Goal: Task Accomplishment & Management: Manage account settings

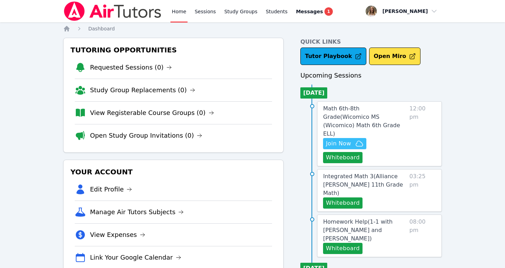
click at [348, 139] on span "Join Now" at bounding box center [338, 143] width 25 height 8
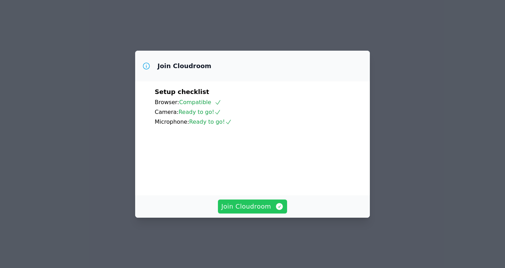
click at [250, 211] on span "Join Cloudroom" at bounding box center [252, 207] width 63 height 10
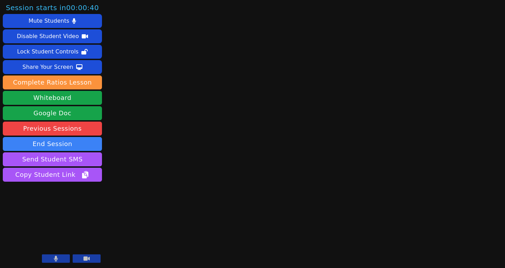
click at [87, 257] on icon at bounding box center [86, 258] width 6 height 4
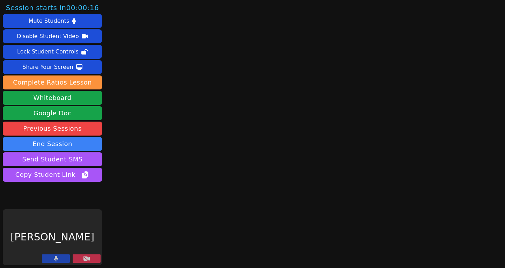
click at [362, 43] on main at bounding box center [302, 134] width 136 height 268
click at [59, 260] on button at bounding box center [56, 258] width 28 height 8
click at [81, 257] on button at bounding box center [87, 258] width 28 height 8
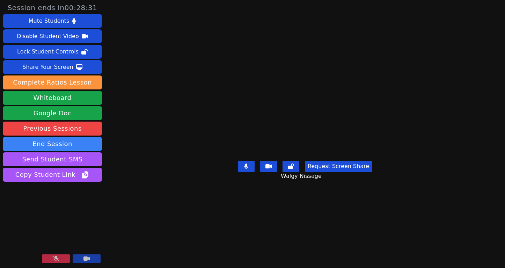
click at [59, 258] on icon at bounding box center [55, 259] width 7 height 6
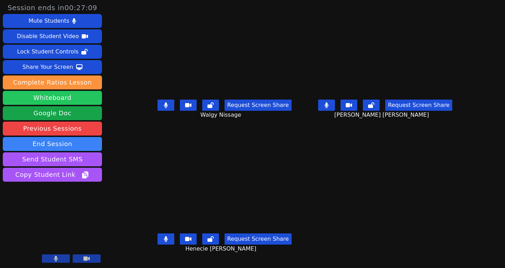
click at [68, 100] on button "Whiteboard" at bounding box center [52, 98] width 99 height 14
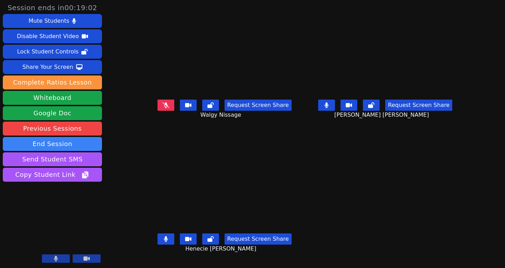
click at [162, 108] on icon at bounding box center [165, 105] width 7 height 6
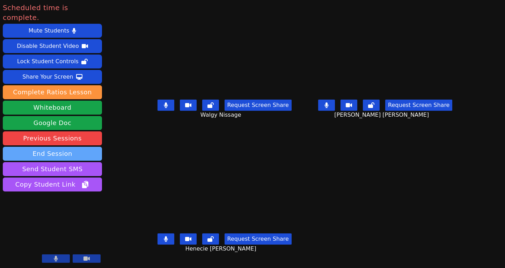
click at [90, 147] on button "End Session" at bounding box center [52, 154] width 99 height 14
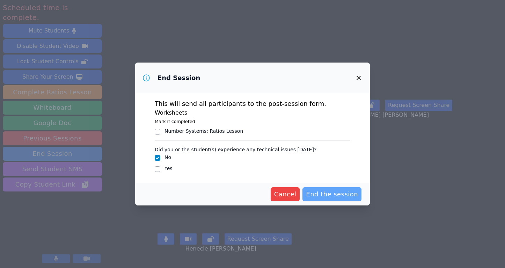
click at [331, 191] on span "End the session" at bounding box center [332, 194] width 52 height 10
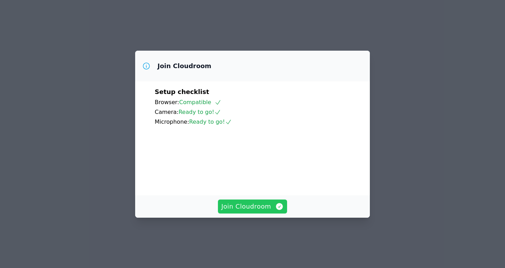
click at [239, 211] on span "Join Cloudroom" at bounding box center [252, 207] width 63 height 10
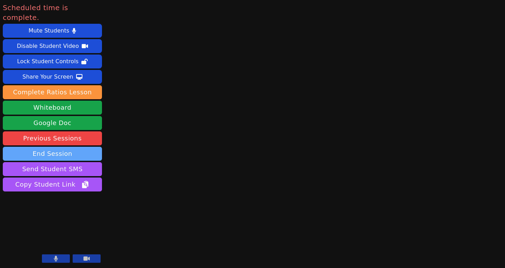
click at [42, 147] on button "End Session" at bounding box center [52, 154] width 99 height 14
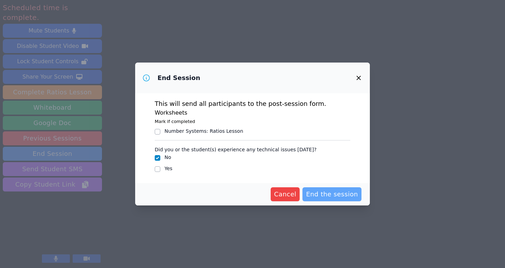
click at [337, 195] on span "End the session" at bounding box center [332, 194] width 52 height 10
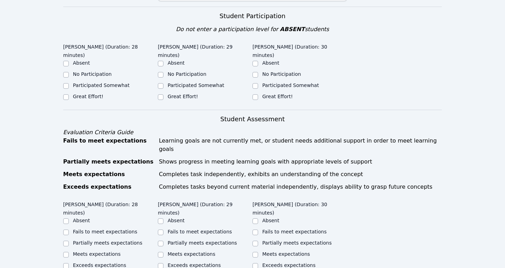
scroll to position [234, 0]
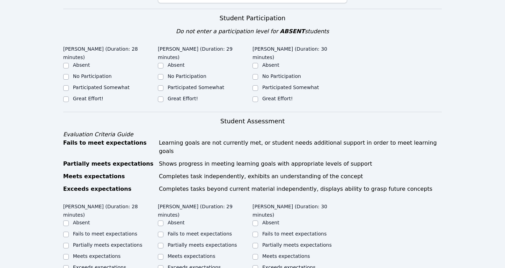
click at [74, 96] on label "Great Effort!" at bounding box center [88, 99] width 30 height 6
click at [69, 96] on input "Great Effort!" at bounding box center [66, 99] width 6 height 6
checkbox input "true"
click at [169, 96] on label "Great Effort!" at bounding box center [183, 99] width 30 height 6
click at [163, 96] on input "Great Effort!" at bounding box center [161, 99] width 6 height 6
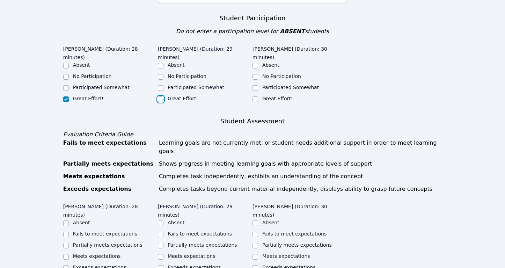
checkbox input "true"
click at [257, 96] on input "Great Effort!" at bounding box center [256, 99] width 6 height 6
checkbox input "true"
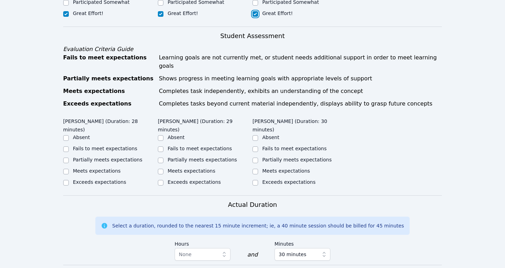
scroll to position [338, 0]
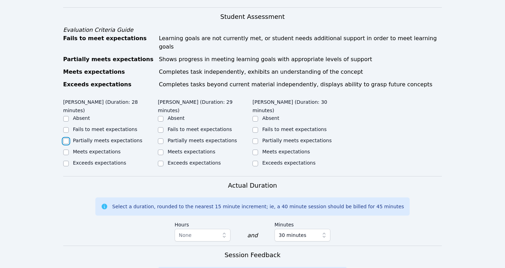
click at [67, 138] on input "Partially meets expectations" at bounding box center [66, 141] width 6 height 6
checkbox input "true"
click at [173, 138] on label "Partially meets expectations" at bounding box center [203, 141] width 70 height 6
click at [163, 138] on input "Partially meets expectations" at bounding box center [161, 141] width 6 height 6
checkbox input "true"
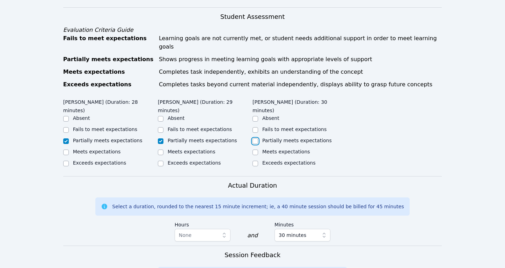
click at [254, 138] on input "Partially meets expectations" at bounding box center [256, 141] width 6 height 6
checkbox input "true"
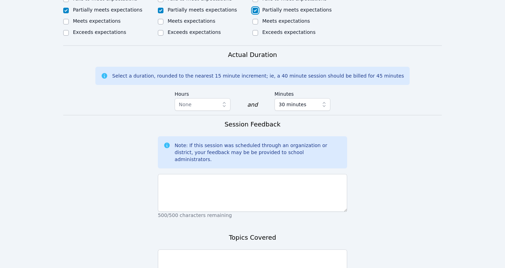
scroll to position [529, 0]
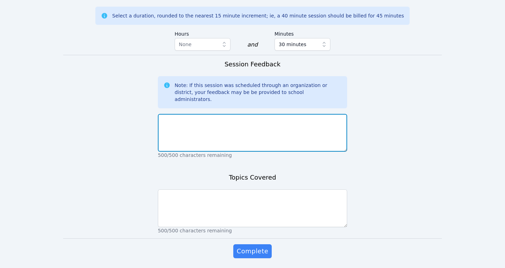
click at [233, 114] on textarea at bounding box center [252, 133] width 189 height 38
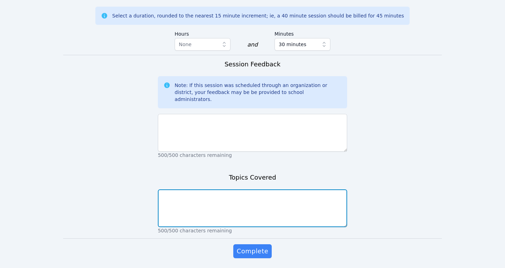
click at [209, 189] on textarea at bounding box center [252, 208] width 189 height 38
type textarea "Areas of composite figures"
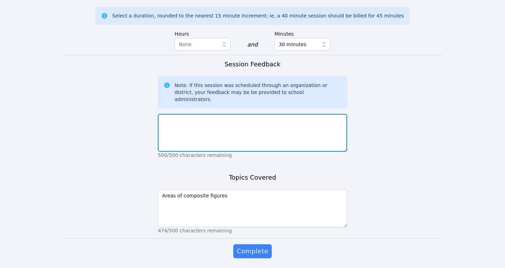
click at [186, 114] on textarea at bounding box center [252, 133] width 189 height 38
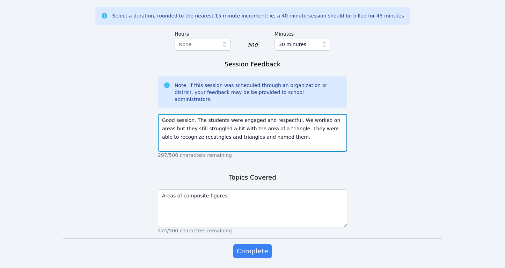
click at [198, 118] on textarea "Good session. The students were engaged and respectful. We worked on areas but …" at bounding box center [252, 133] width 189 height 38
click at [198, 114] on textarea "Good session. The students were engaged and respectful. We worked on areas but …" at bounding box center [252, 133] width 189 height 38
click at [282, 114] on textarea "Good session. The students were engaged and respectful. We worked on areas but …" at bounding box center [252, 133] width 189 height 38
type textarea "Good session. The students were engaged and respectful. We worked on areas but …"
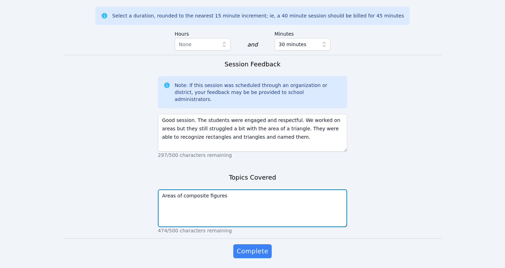
click at [254, 189] on textarea "Areas of composite figures" at bounding box center [252, 208] width 189 height 38
type textarea "Areas of composite figures. Vocabulary: rectangle, triangle"
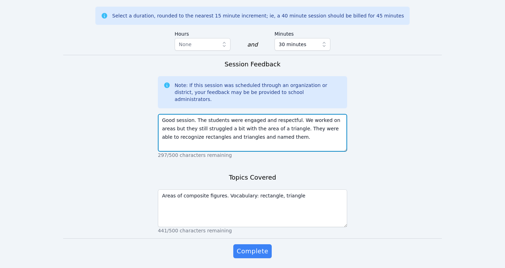
click at [301, 114] on textarea "Good session. The students were engaged and respectful. We worked on areas but …" at bounding box center [252, 133] width 189 height 38
click at [282, 114] on textarea "Good session. The students were engaged and respectful. We worked on areas but …" at bounding box center [252, 133] width 189 height 38
type textarea "Good session. The students were engaged and respectful. We worked on areas but …"
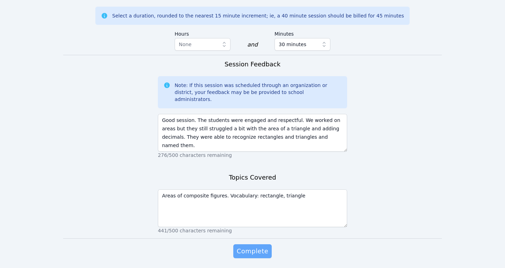
click at [260, 246] on span "Complete" at bounding box center [252, 251] width 31 height 10
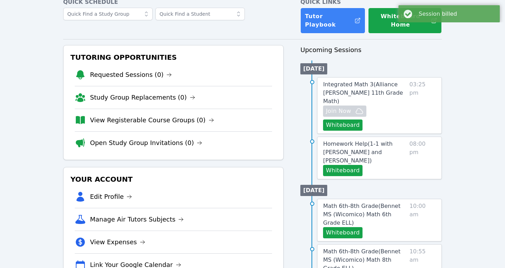
scroll to position [48, 0]
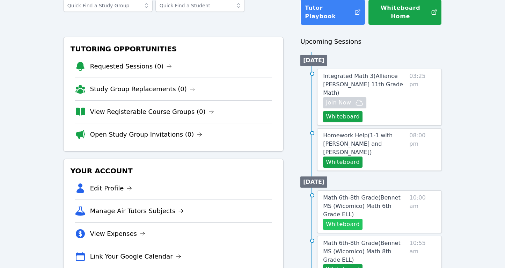
click at [343, 219] on button "Whiteboard" at bounding box center [342, 224] width 39 height 11
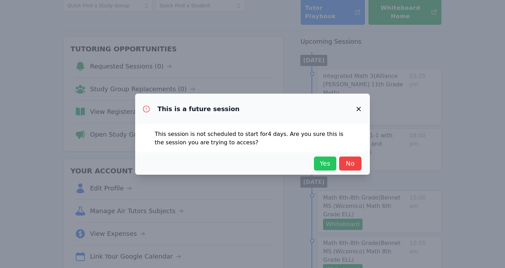
click at [324, 166] on span "Yes" at bounding box center [324, 164] width 15 height 10
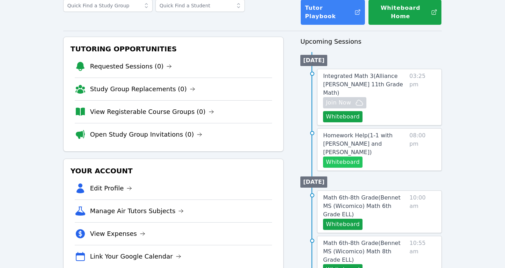
click at [340, 156] on button "Whiteboard" at bounding box center [342, 161] width 39 height 11
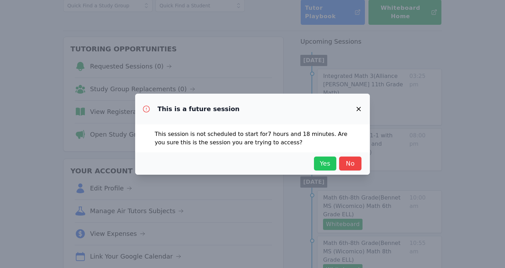
click at [321, 161] on span "Yes" at bounding box center [324, 164] width 15 height 10
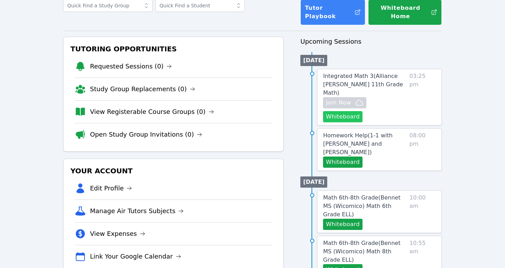
click at [363, 111] on button "Whiteboard" at bounding box center [342, 116] width 39 height 11
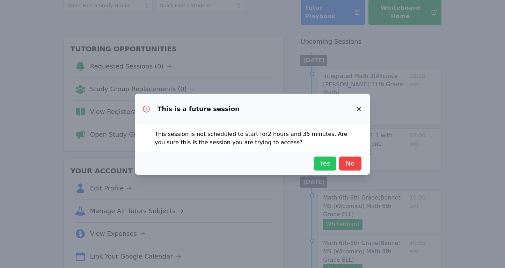
click at [322, 159] on span "Yes" at bounding box center [324, 164] width 15 height 10
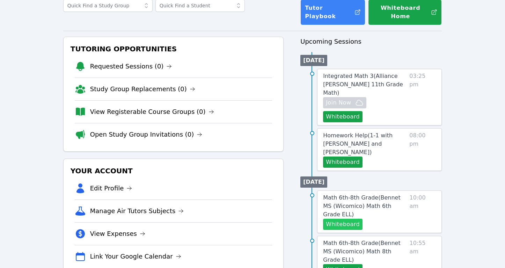
click at [336, 219] on button "Whiteboard" at bounding box center [342, 224] width 39 height 11
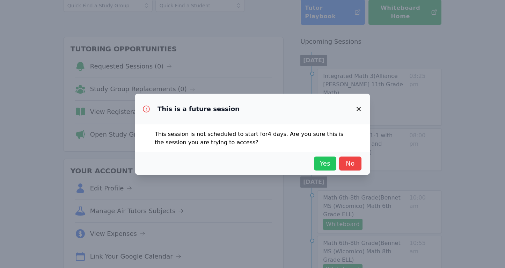
click at [321, 167] on span "Yes" at bounding box center [324, 164] width 15 height 10
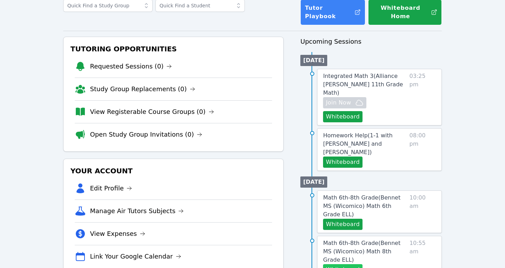
click at [336, 264] on button "Whiteboard" at bounding box center [342, 269] width 39 height 11
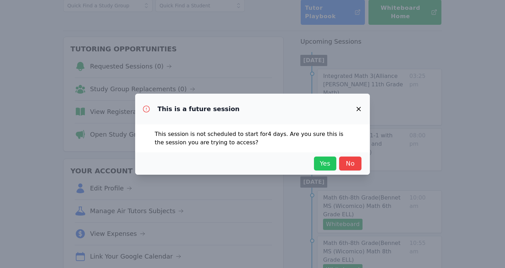
click at [321, 168] on span "Yes" at bounding box center [324, 164] width 15 height 10
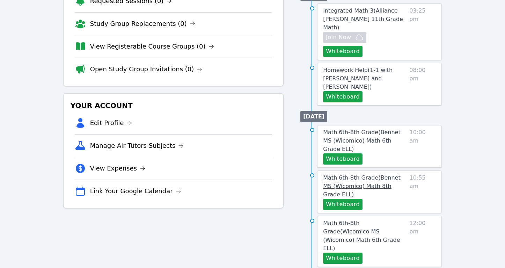
scroll to position [119, 0]
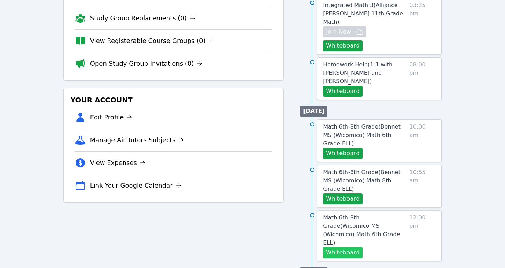
click at [347, 247] on button "Whiteboard" at bounding box center [342, 252] width 39 height 11
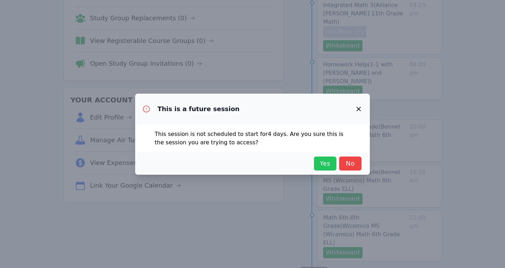
click at [323, 161] on span "Yes" at bounding box center [324, 164] width 15 height 10
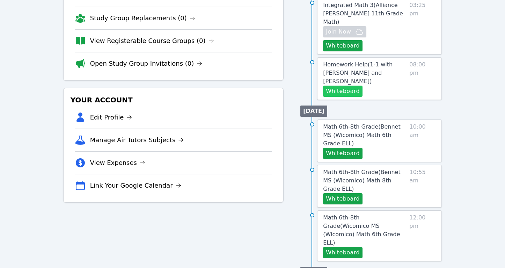
click at [341, 86] on button "Whiteboard" at bounding box center [342, 91] width 39 height 11
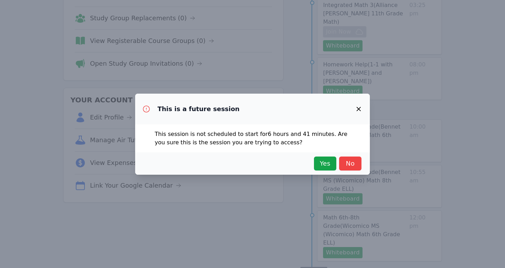
click at [281, 35] on div "This is a future session This session is not scheduled to start for 6 hours and…" at bounding box center [252, 134] width 505 height 268
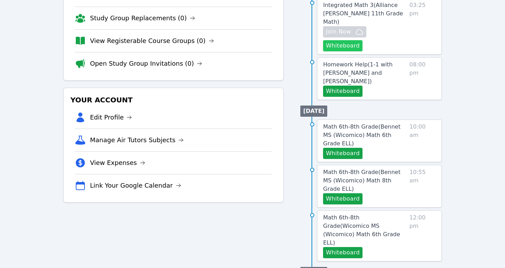
click at [363, 40] on button "Whiteboard" at bounding box center [342, 45] width 39 height 11
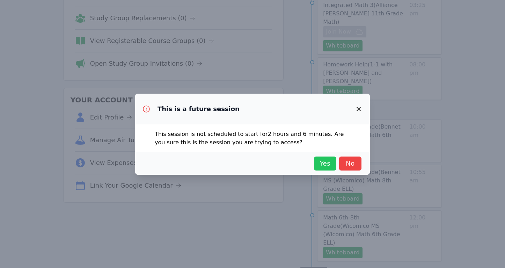
click at [332, 161] on span "Yes" at bounding box center [324, 164] width 15 height 10
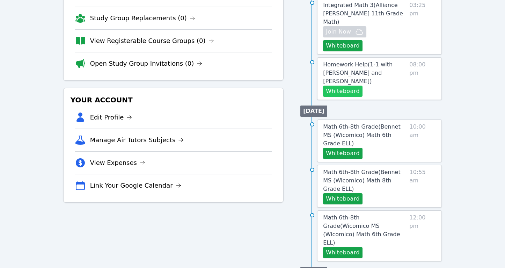
click at [351, 86] on button "Whiteboard" at bounding box center [342, 91] width 39 height 11
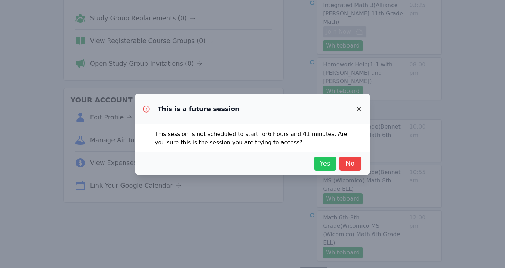
click at [322, 162] on span "Yes" at bounding box center [324, 164] width 15 height 10
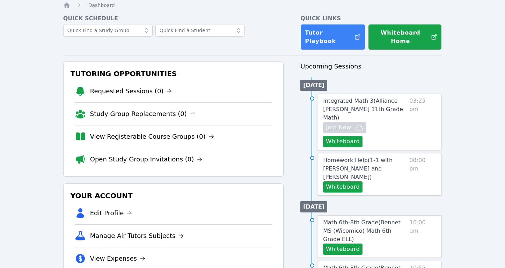
scroll to position [0, 0]
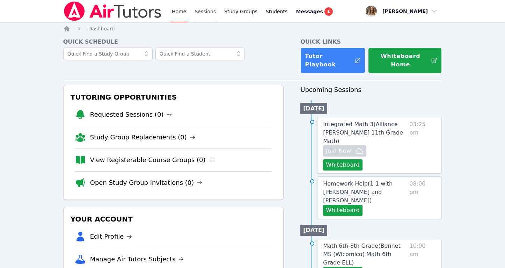
click at [207, 12] on link "Sessions" at bounding box center [205, 11] width 24 height 22
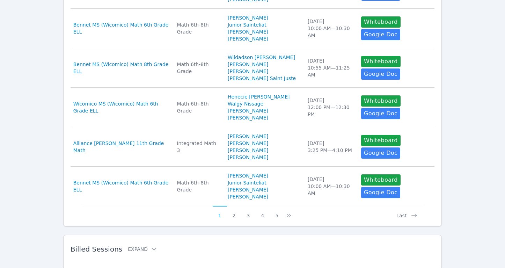
scroll to position [366, 0]
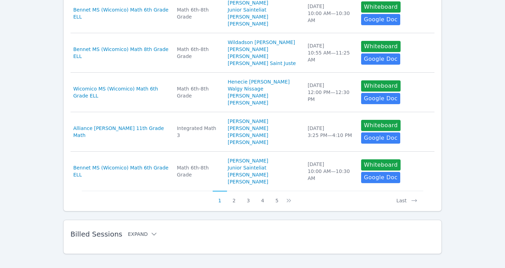
click at [151, 231] on icon at bounding box center [154, 234] width 7 height 7
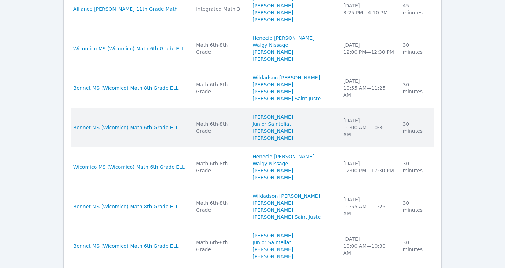
scroll to position [732, 0]
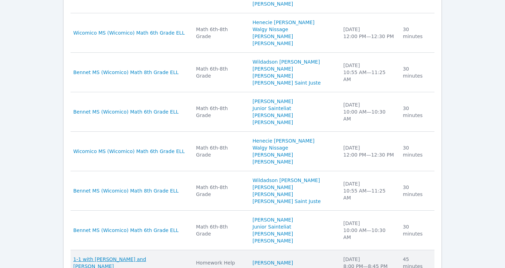
click at [143, 256] on span "1-1 with Keoni Rizzo and Sandra Davis" at bounding box center [130, 263] width 115 height 14
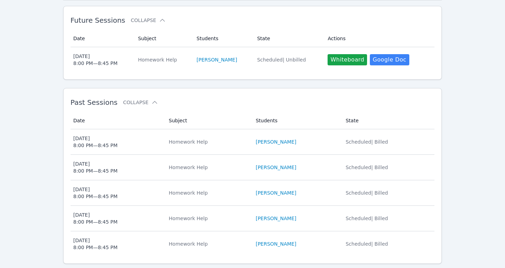
scroll to position [190, 0]
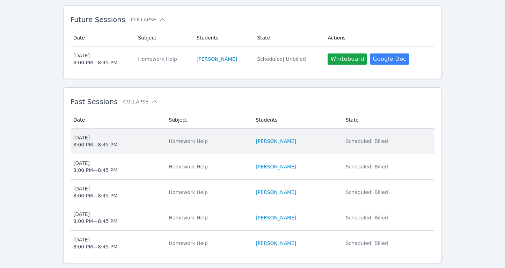
click at [95, 134] on div "Mon Sep 22 8:00 PM — 8:45 PM" at bounding box center [95, 141] width 44 height 14
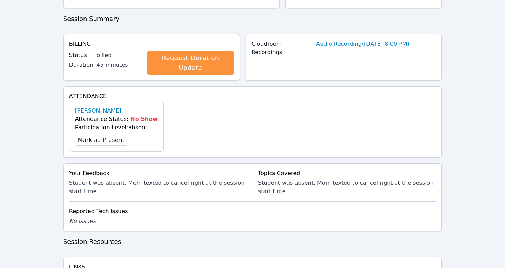
scroll to position [206, 0]
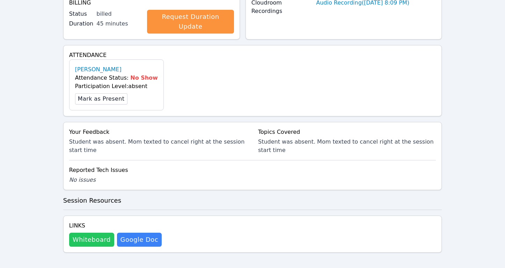
click at [89, 235] on button "Whiteboard" at bounding box center [91, 240] width 45 height 14
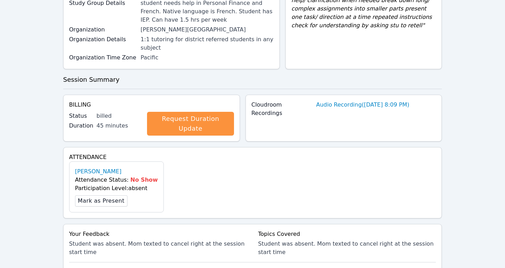
scroll to position [0, 0]
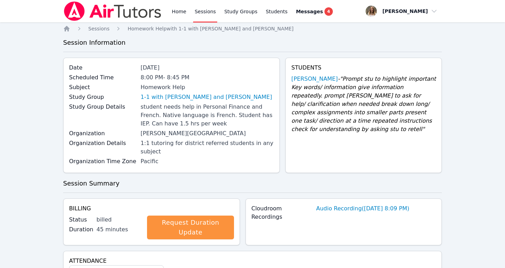
click at [203, 11] on link "Sessions" at bounding box center [205, 11] width 24 height 22
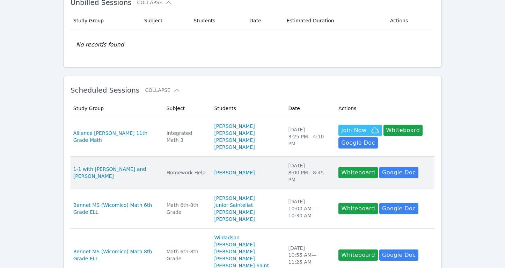
scroll to position [50, 0]
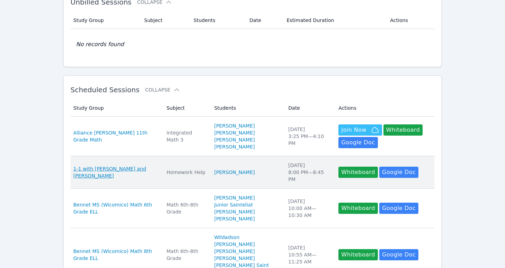
click at [143, 177] on span "1-1 with Keoni Rizzo and Sandra Davis" at bounding box center [115, 172] width 85 height 14
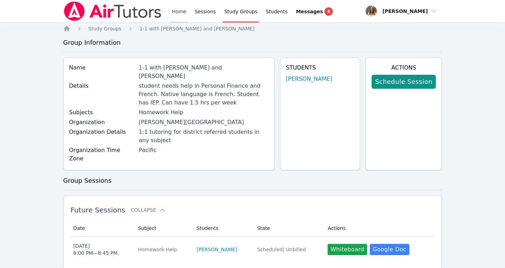
click at [186, 17] on link "Home" at bounding box center [178, 11] width 17 height 22
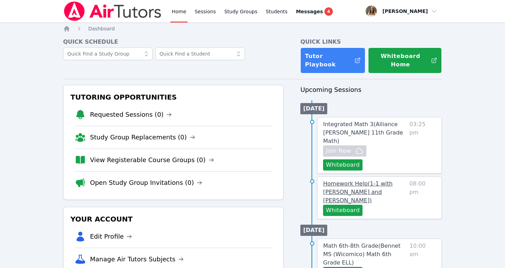
click at [349, 180] on span "Homework Help ( 1-1 with Keoni Rizzo and Sandra Davis )" at bounding box center [358, 191] width 70 height 23
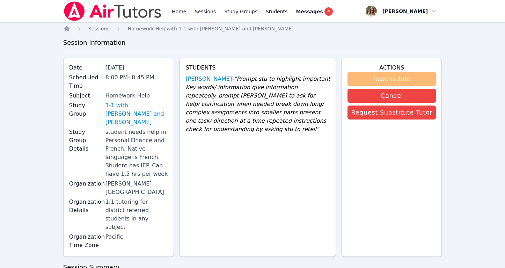
click at [374, 80] on button "Reschedule" at bounding box center [392, 79] width 88 height 14
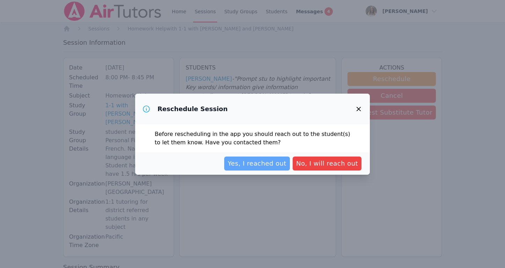
click at [279, 168] on button "Yes, I reached out" at bounding box center [257, 163] width 66 height 14
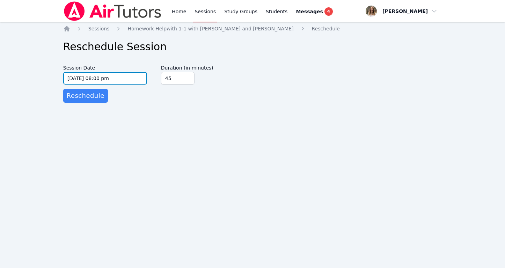
click at [104, 78] on input "09/25/2025 08:00 pm" at bounding box center [105, 78] width 84 height 13
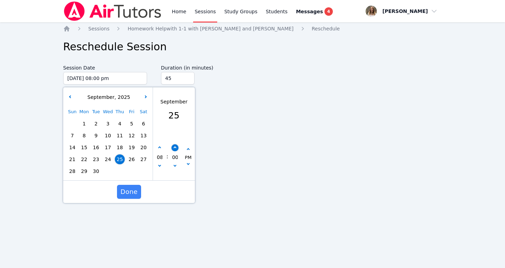
click at [173, 149] on button "button" at bounding box center [174, 147] width 7 height 7
type input "09/25/2025 08:05 pm"
type input "05"
click at [173, 149] on button "button" at bounding box center [174, 147] width 7 height 7
type input "09/25/2025 08:10 pm"
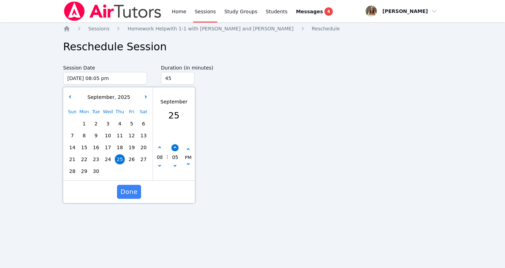
type input "10"
click at [173, 149] on button "button" at bounding box center [174, 147] width 7 height 7
type input "09/25/2025 08:15 pm"
type input "15"
click at [173, 149] on button "button" at bounding box center [174, 147] width 7 height 7
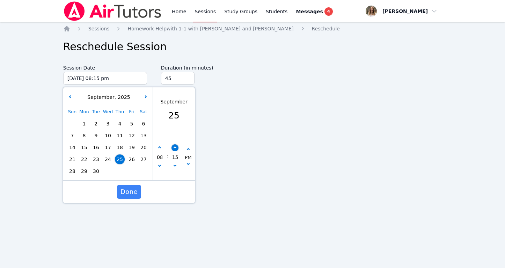
type input "09/25/2025 08:20 pm"
type input "20"
click at [173, 149] on button "button" at bounding box center [174, 147] width 7 height 7
type input "09/25/2025 08:25 pm"
type input "25"
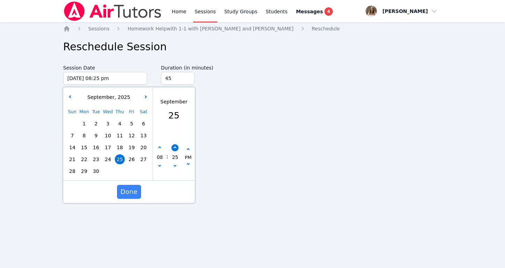
click at [173, 149] on button "button" at bounding box center [174, 147] width 7 height 7
type input "09/25/2025 08:30 pm"
type input "30"
click at [132, 191] on span "Done" at bounding box center [128, 192] width 17 height 10
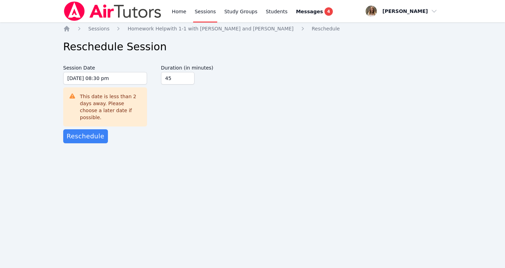
click at [134, 120] on div "Session Date 09/25/2025 08:30 pm 9/25/2025 8:30 pm This date is less than 2 day…" at bounding box center [105, 95] width 84 height 68
click at [115, 80] on input "09/25/2025 08:30 pm" at bounding box center [105, 78] width 84 height 13
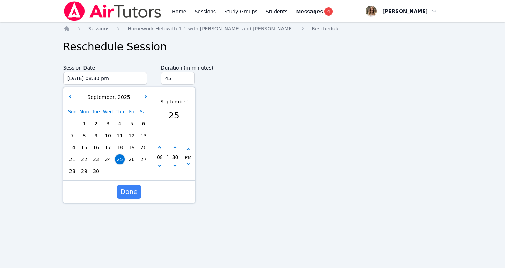
click at [204, 125] on form "Session Date 09/25/2025 08:30 pm 9/25/2025 8:30 pm September , 2025 Sun Mon Tue…" at bounding box center [252, 102] width 379 height 82
click at [128, 193] on span "Done" at bounding box center [128, 192] width 17 height 10
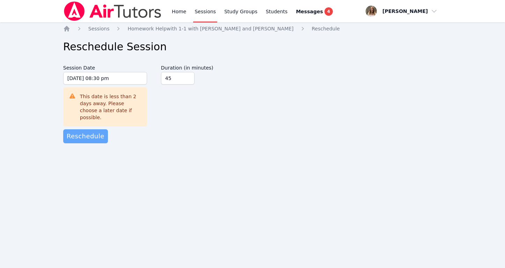
click at [89, 131] on span "Reschedule" at bounding box center [86, 136] width 38 height 10
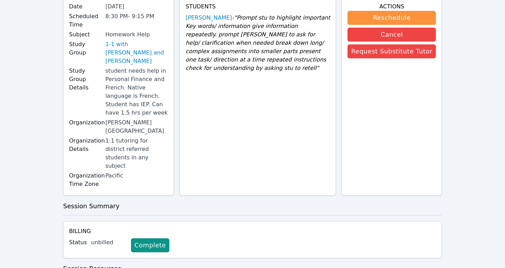
scroll to position [108, 0]
